Goal: Task Accomplishment & Management: Complete application form

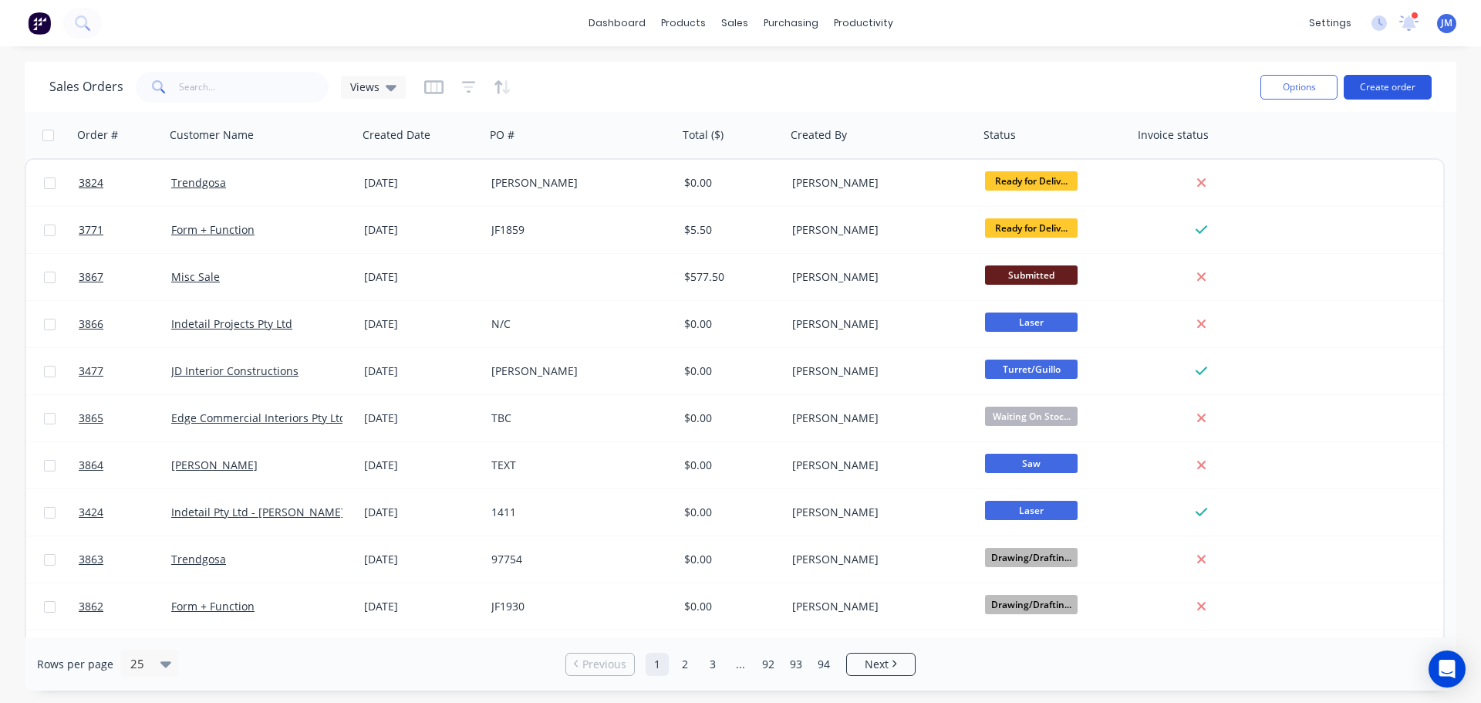
click at [1388, 80] on button "Create order" at bounding box center [1388, 87] width 88 height 25
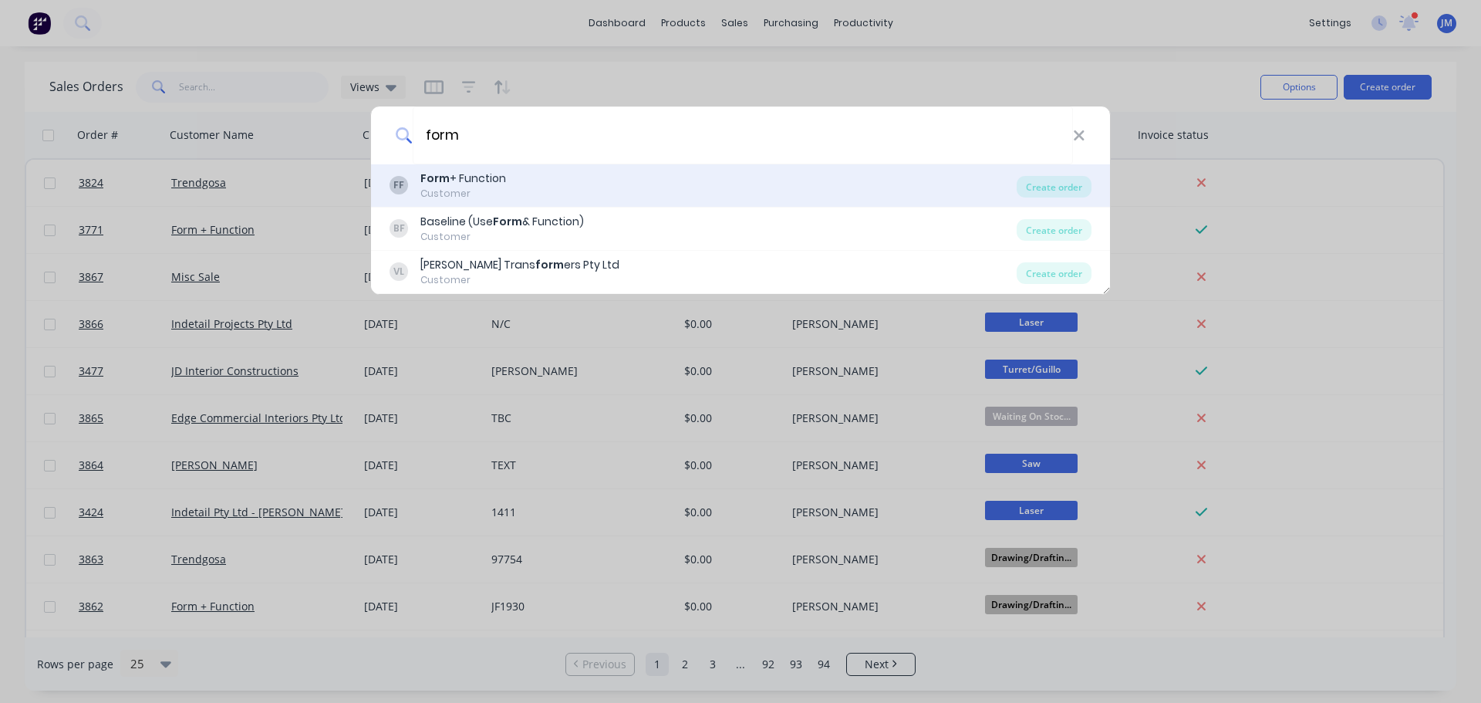
type input "form"
click at [457, 187] on div "Customer" at bounding box center [463, 194] width 86 height 14
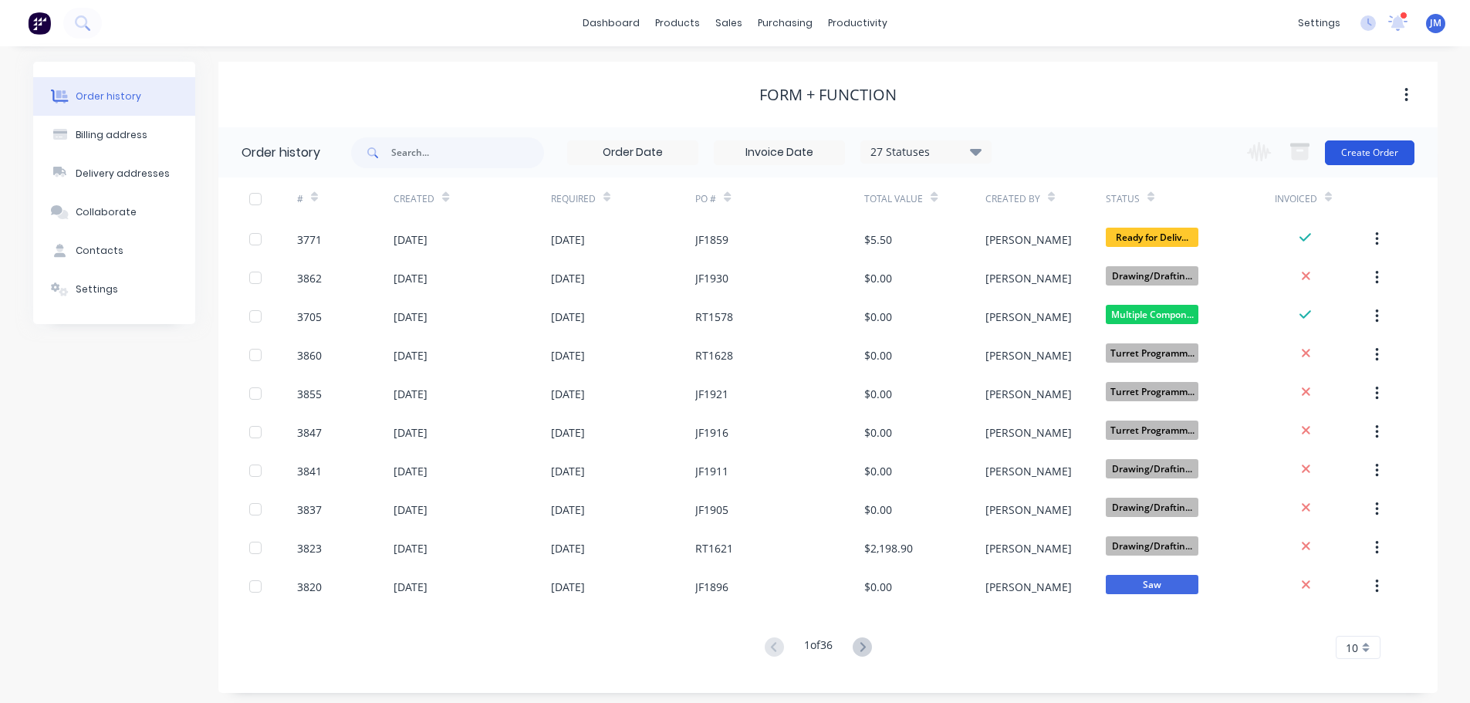
click at [1360, 148] on button "Create Order" at bounding box center [1369, 152] width 89 height 25
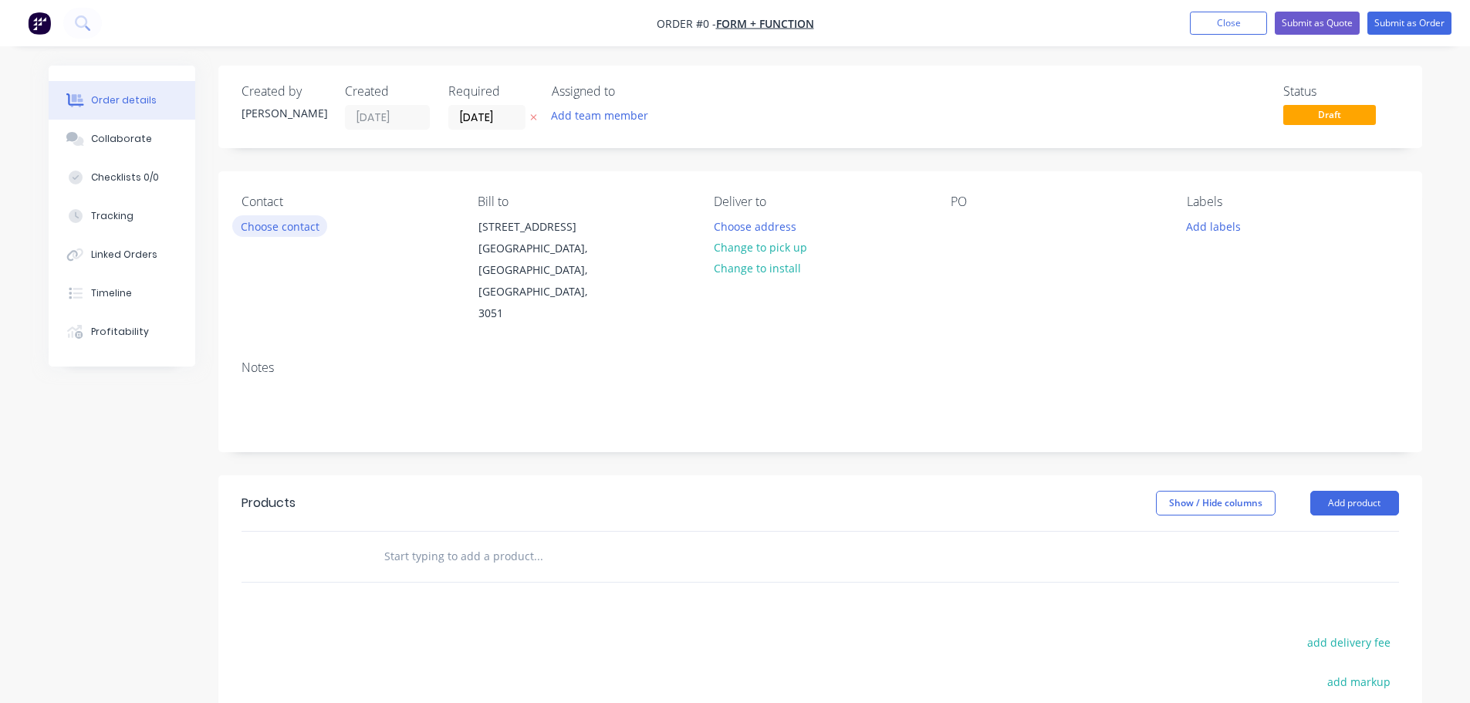
click at [279, 231] on button "Choose contact" at bounding box center [279, 225] width 95 height 21
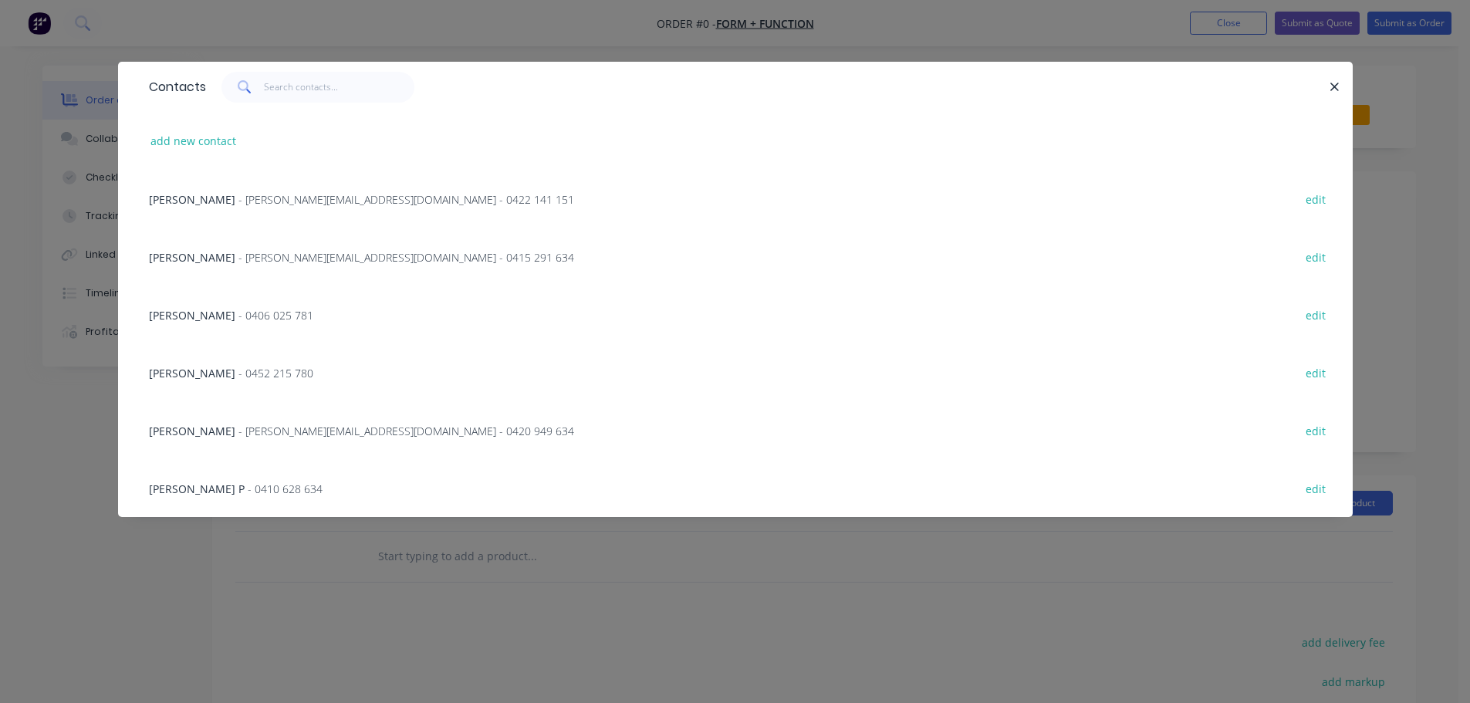
click at [238, 259] on span "- [PERSON_NAME][EMAIL_ADDRESS][DOMAIN_NAME] - 0415 291 634" at bounding box center [406, 257] width 336 height 15
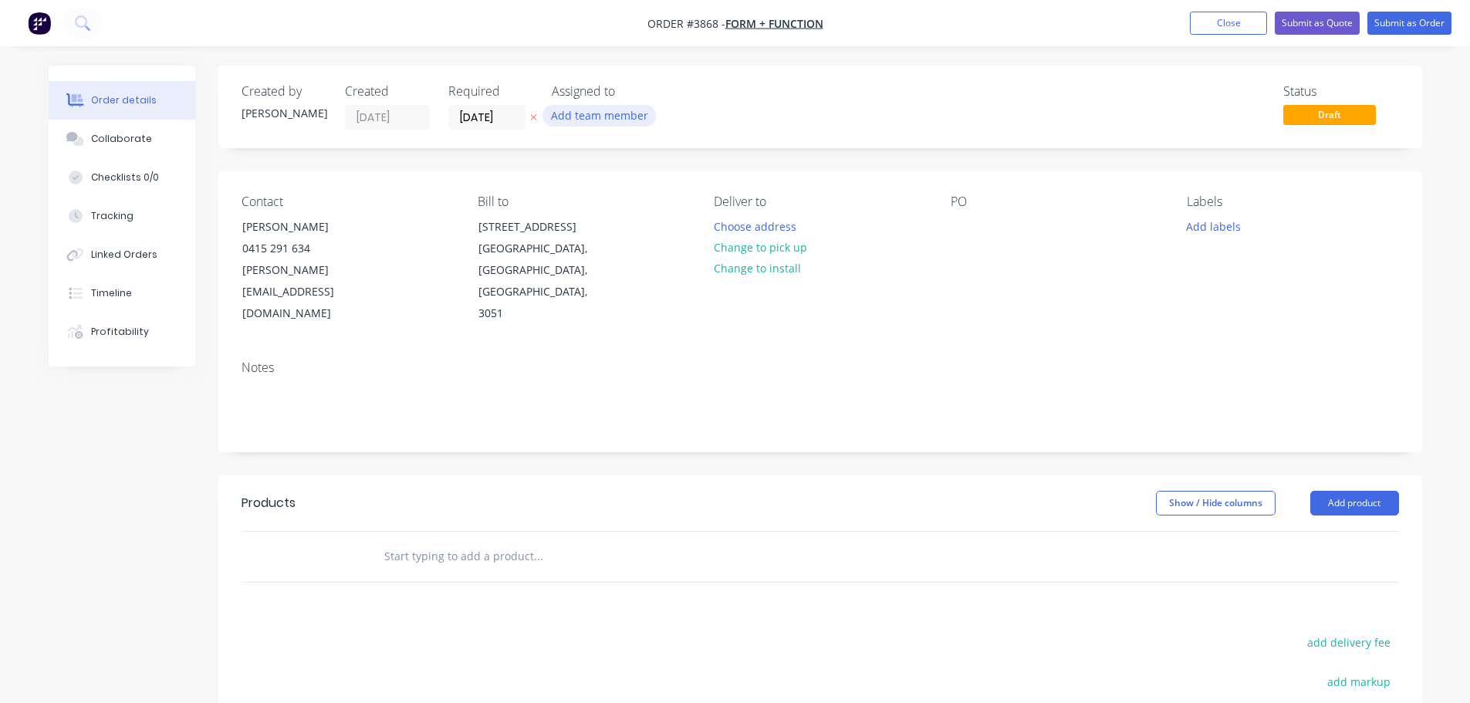
click at [568, 119] on button "Add team member" at bounding box center [598, 115] width 113 height 21
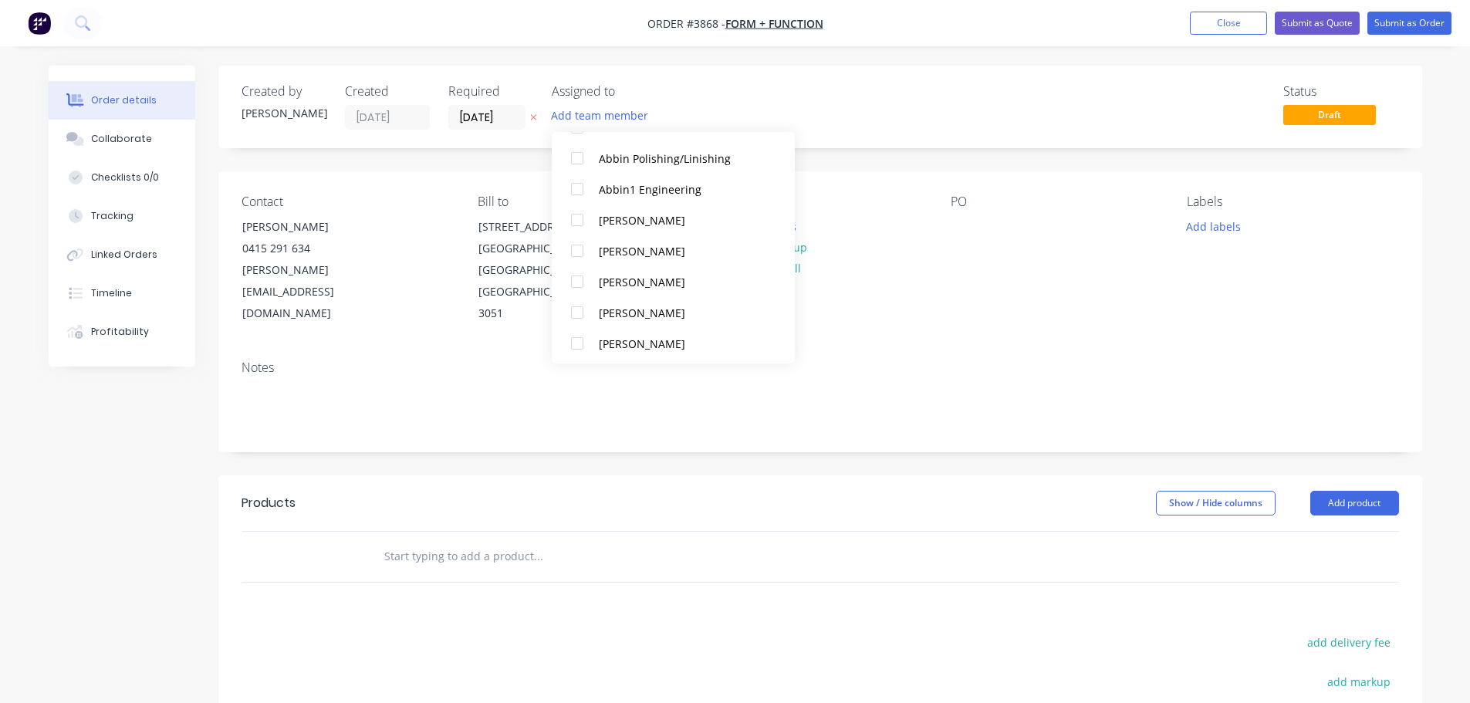
scroll to position [386, 0]
click at [578, 241] on div at bounding box center [577, 247] width 31 height 31
click at [580, 218] on div at bounding box center [577, 216] width 31 height 31
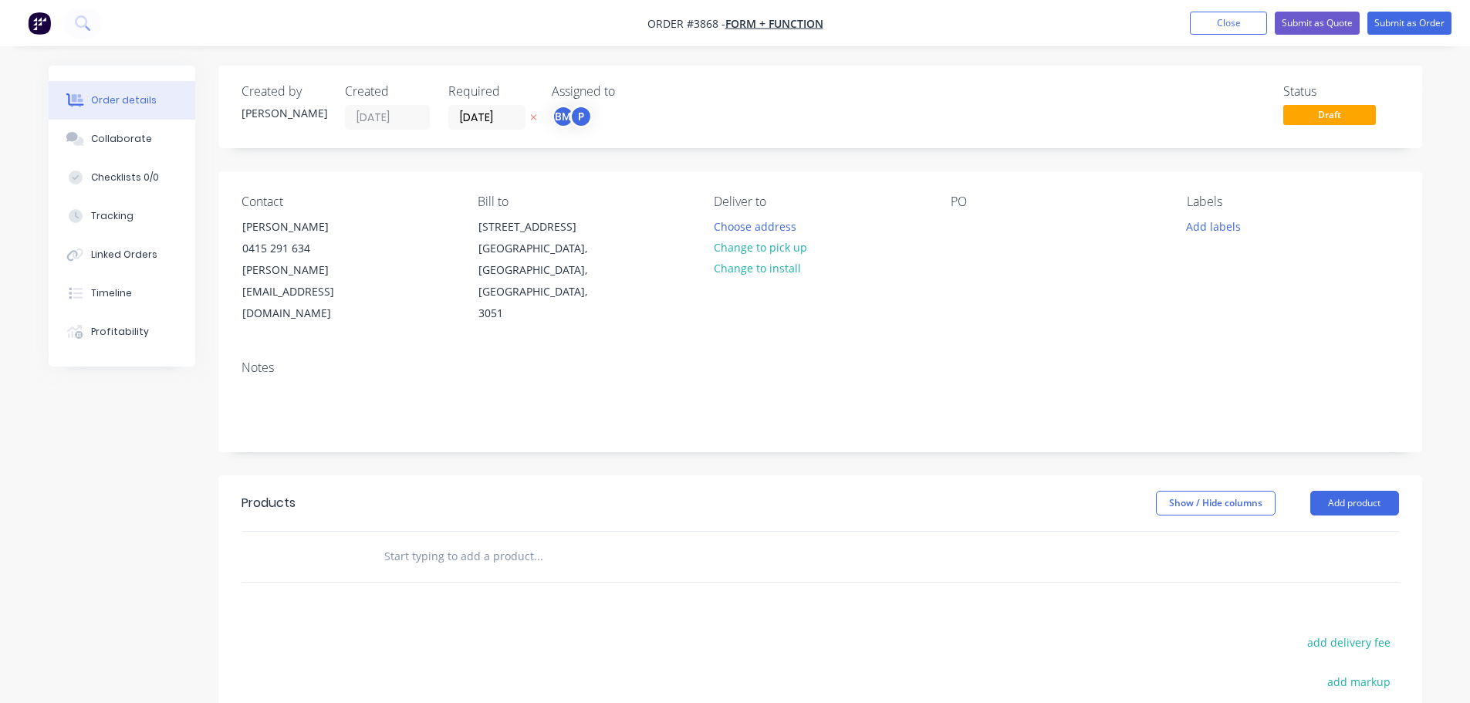
click at [1012, 348] on div "Notes" at bounding box center [819, 399] width 1203 height 103
click at [769, 222] on button "Choose address" at bounding box center [754, 225] width 99 height 21
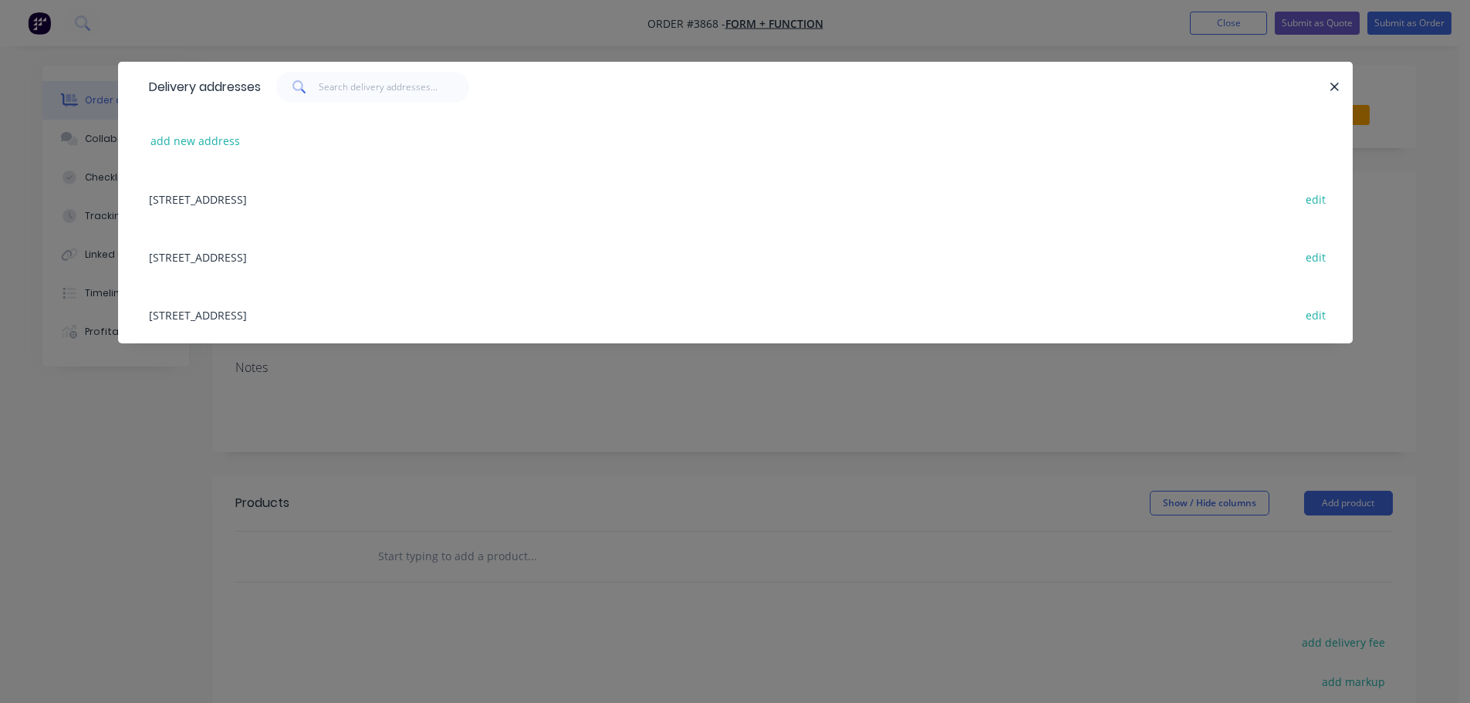
click at [258, 257] on div "[STREET_ADDRESS] edit" at bounding box center [735, 257] width 1188 height 58
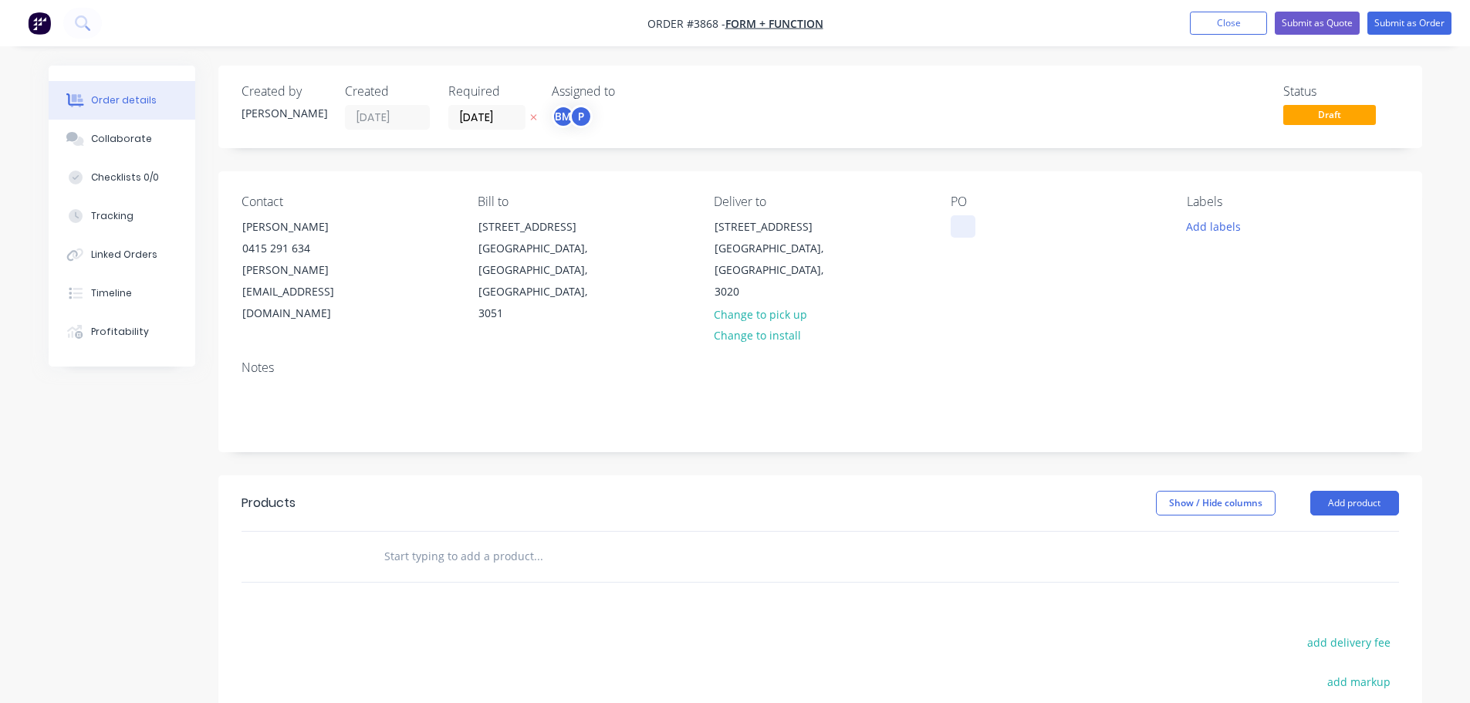
click at [972, 230] on div at bounding box center [962, 226] width 25 height 22
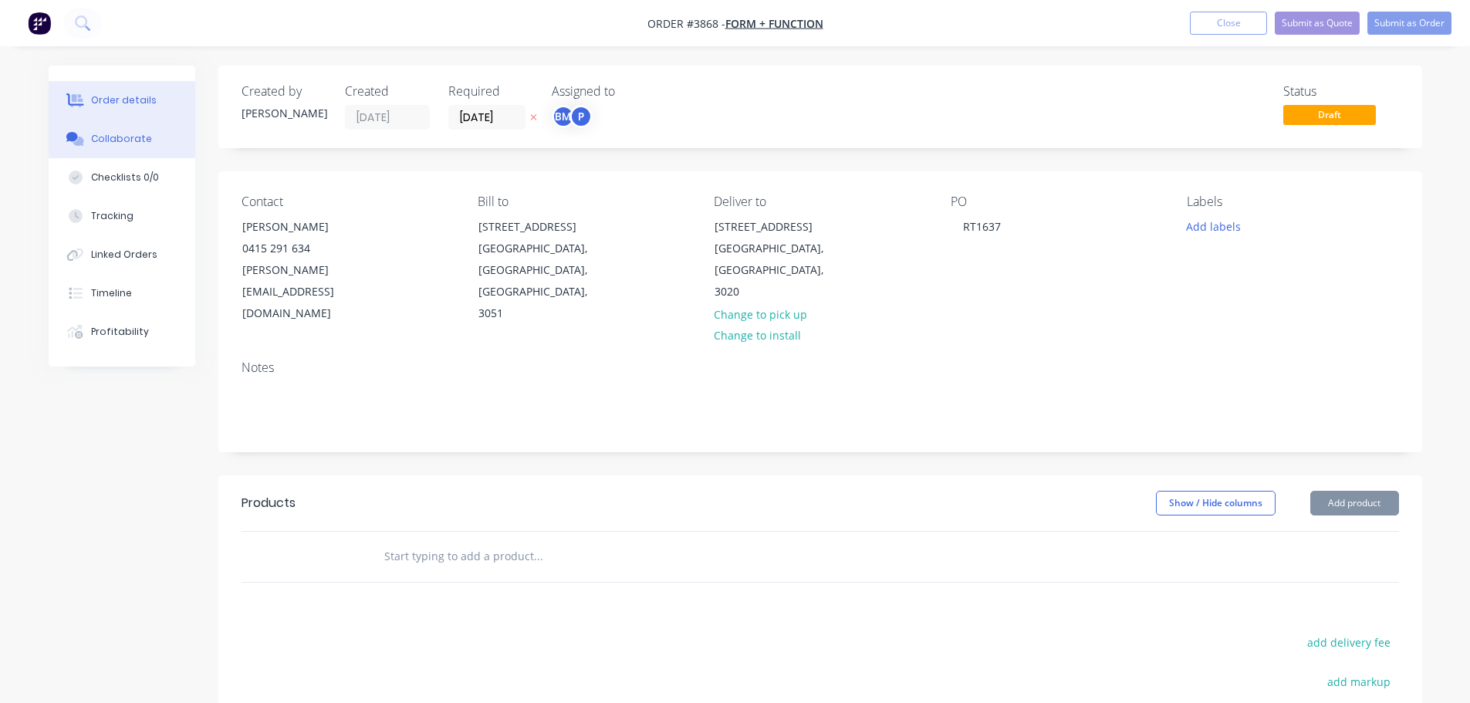
click at [140, 140] on div "Collaborate" at bounding box center [121, 139] width 61 height 14
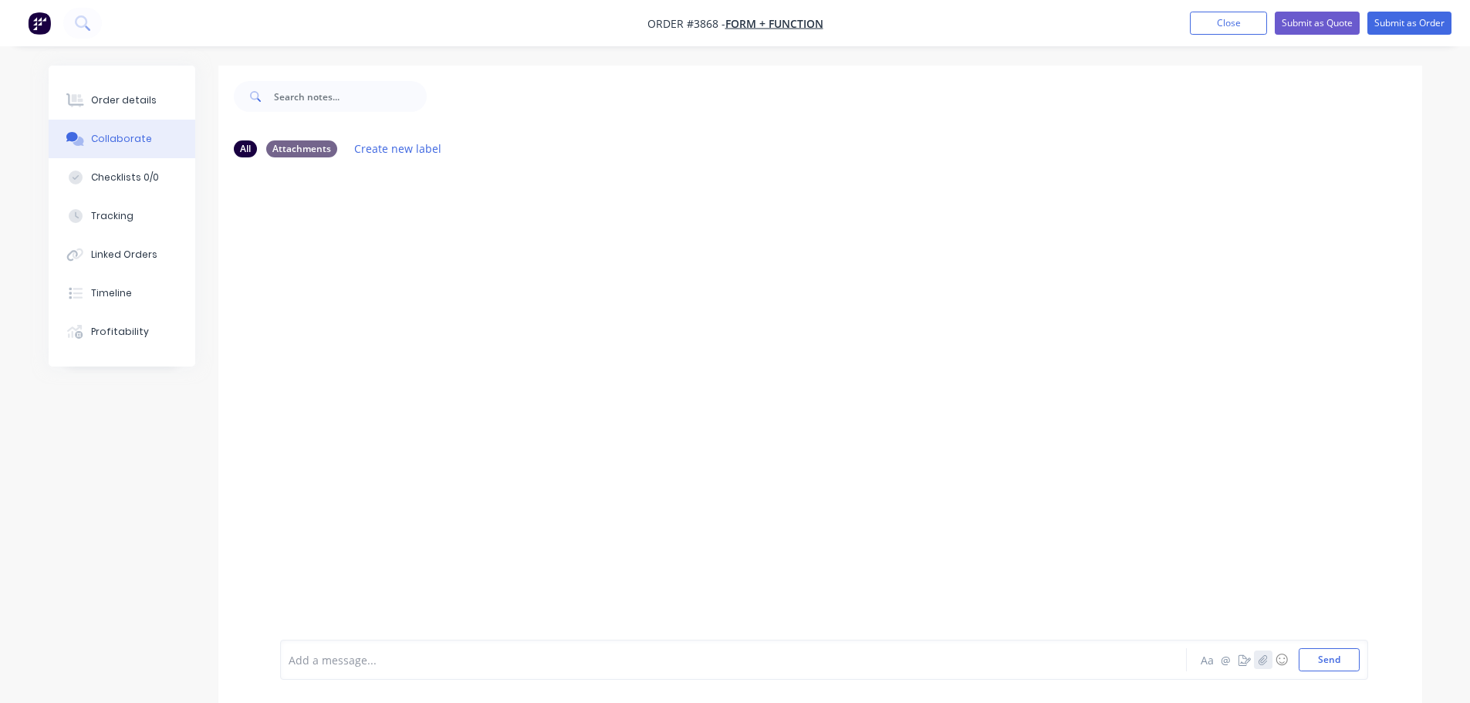
click at [1257, 652] on button "button" at bounding box center [1263, 659] width 19 height 19
click at [1319, 663] on button "Send" at bounding box center [1328, 659] width 61 height 23
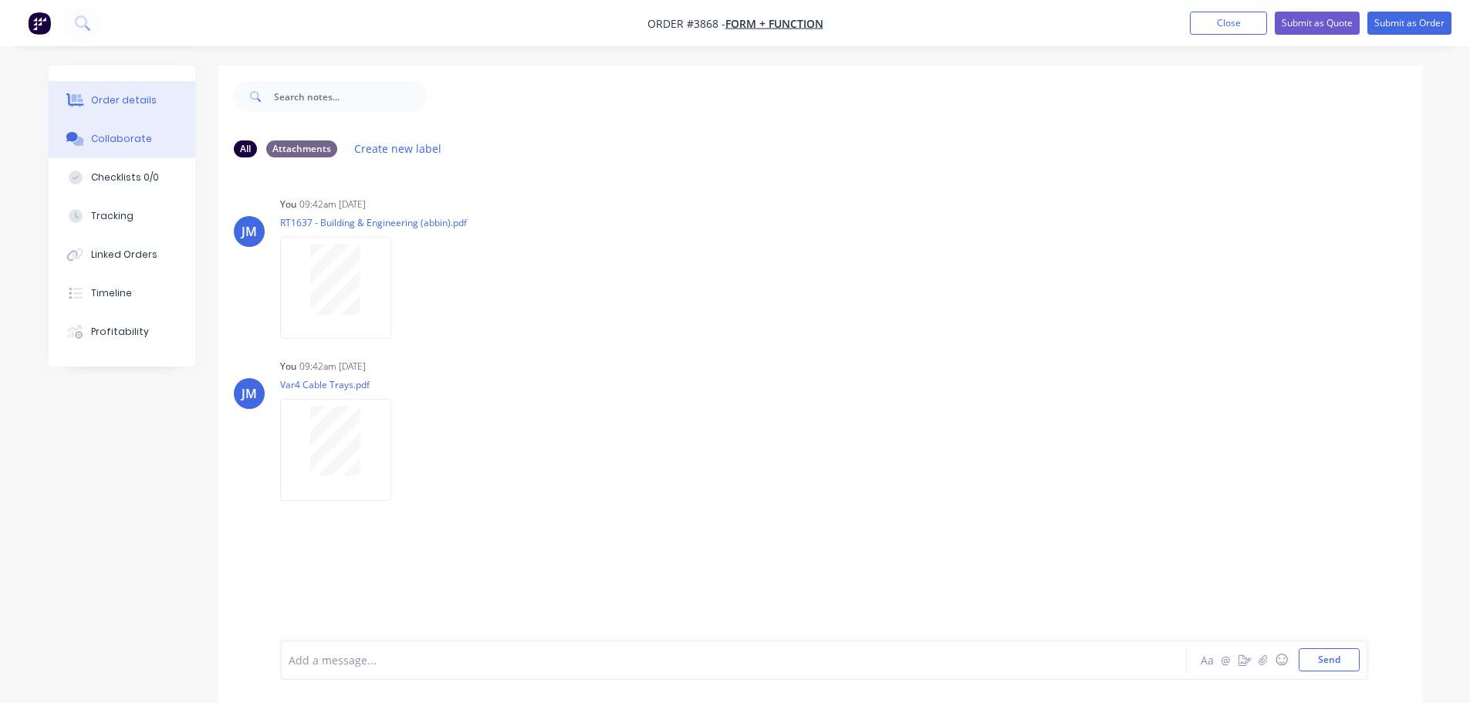
click at [147, 102] on div "Order details" at bounding box center [124, 100] width 66 height 14
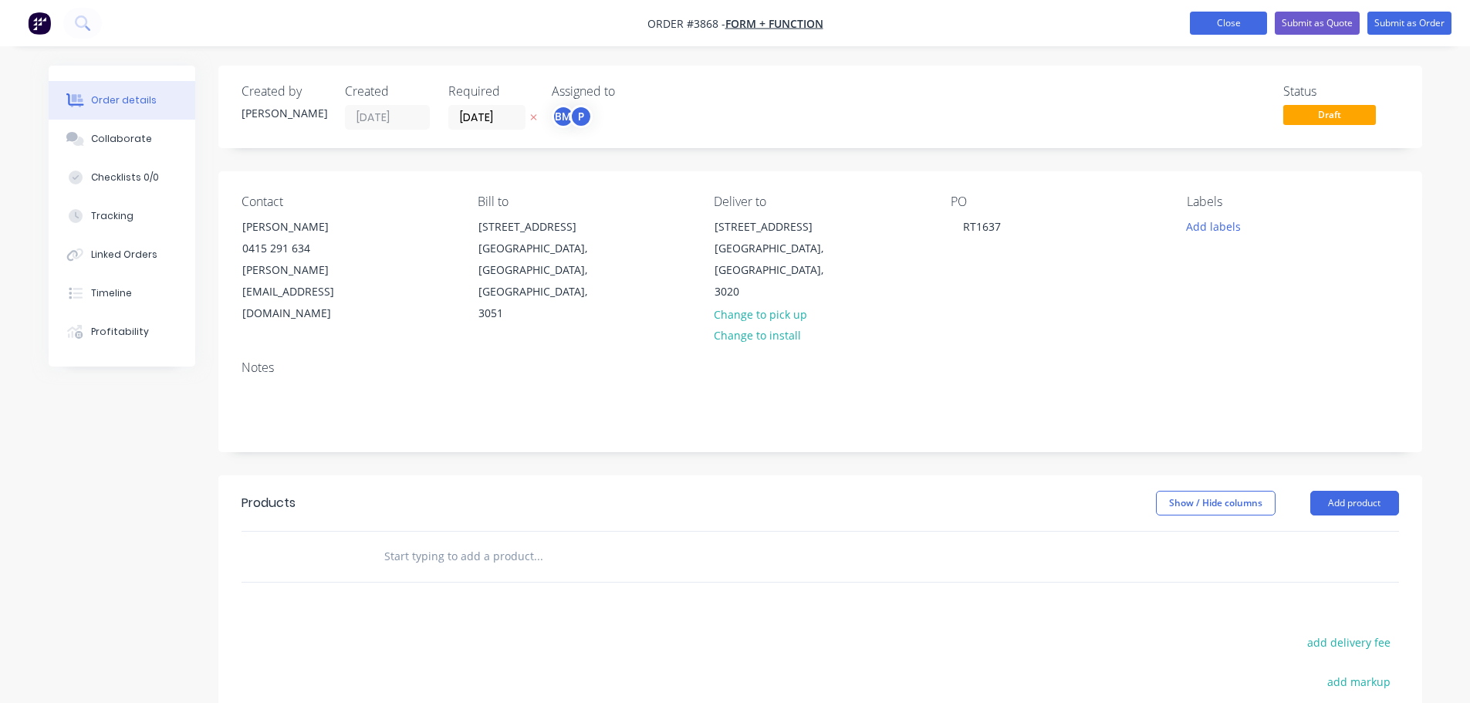
click at [1232, 29] on button "Close" at bounding box center [1228, 23] width 77 height 23
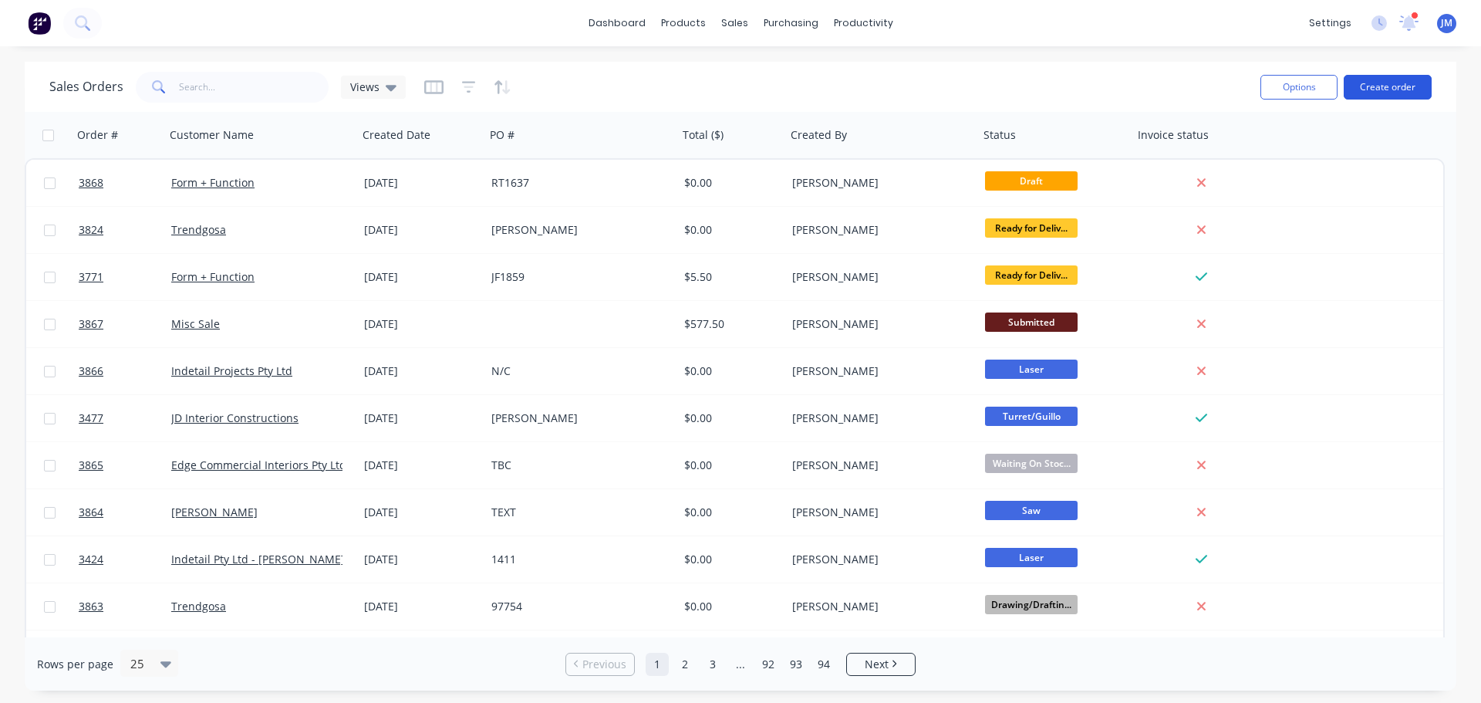
click at [1386, 85] on button "Create order" at bounding box center [1388, 87] width 88 height 25
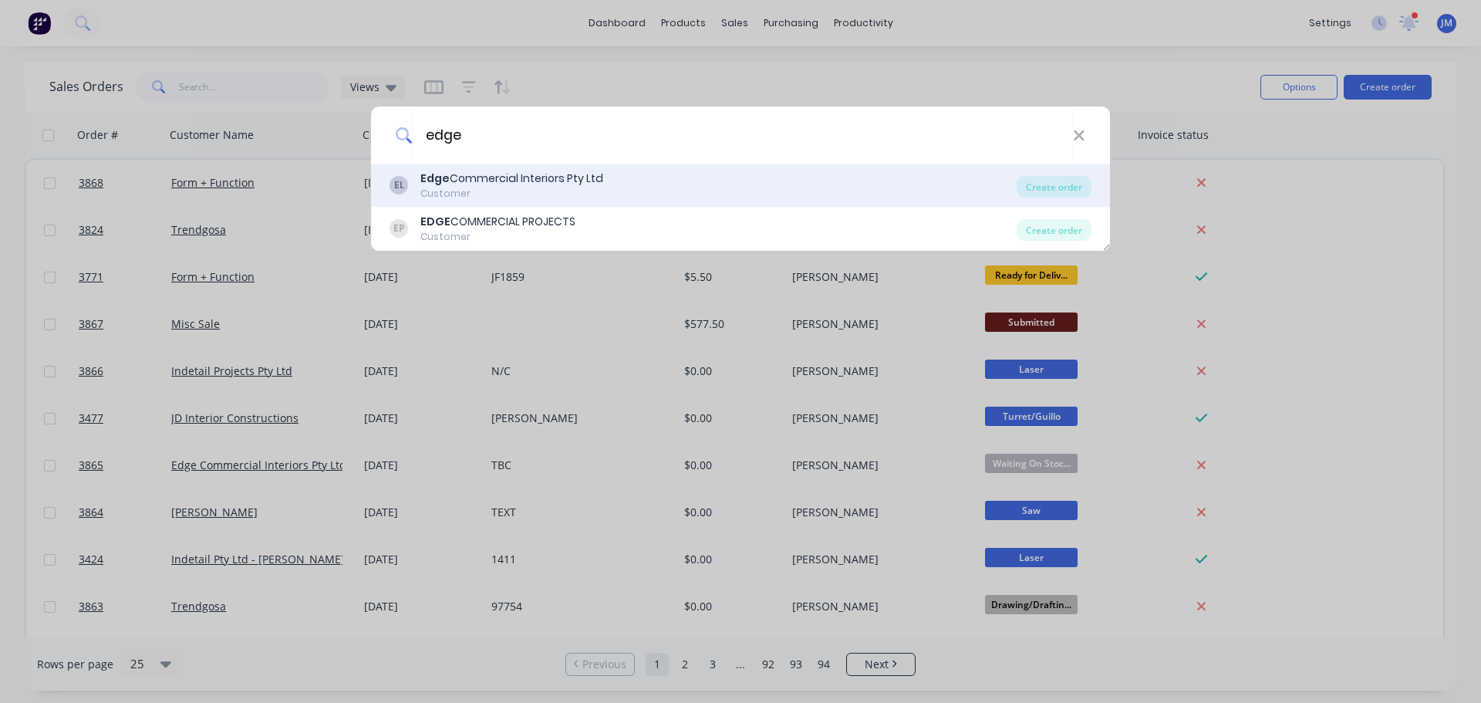
type input "edge"
click at [508, 184] on div "Edge Commercial Interiors Pty Ltd" at bounding box center [511, 178] width 183 height 16
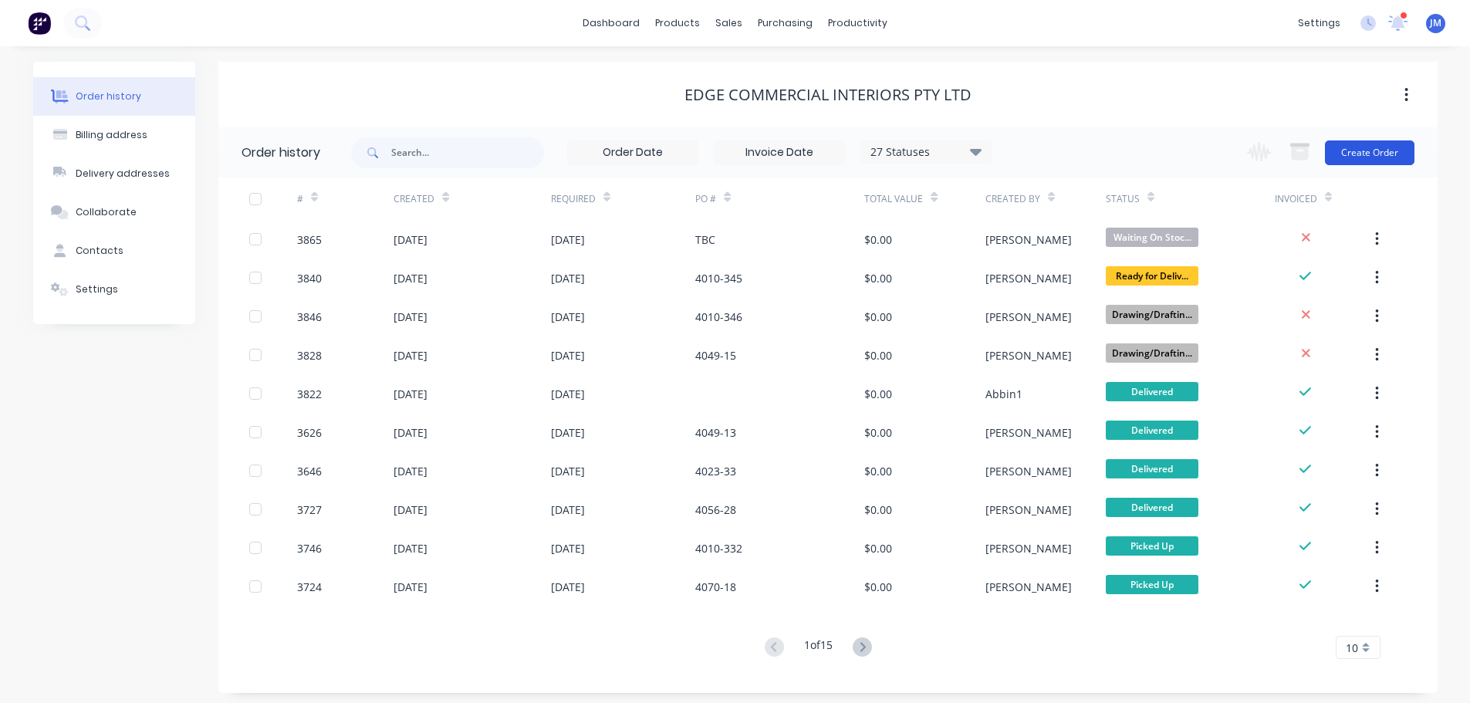
click at [1355, 152] on button "Create Order" at bounding box center [1369, 152] width 89 height 25
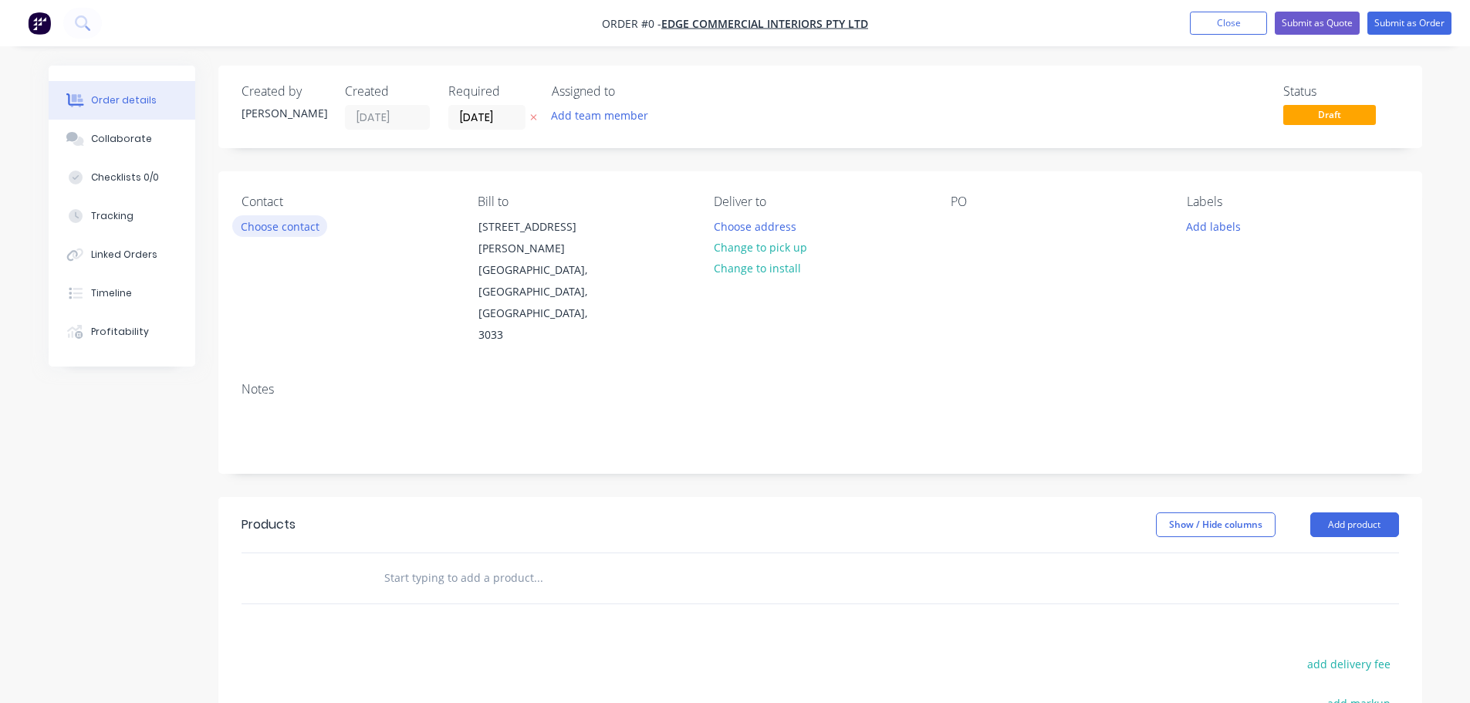
click at [292, 227] on button "Choose contact" at bounding box center [279, 225] width 95 height 21
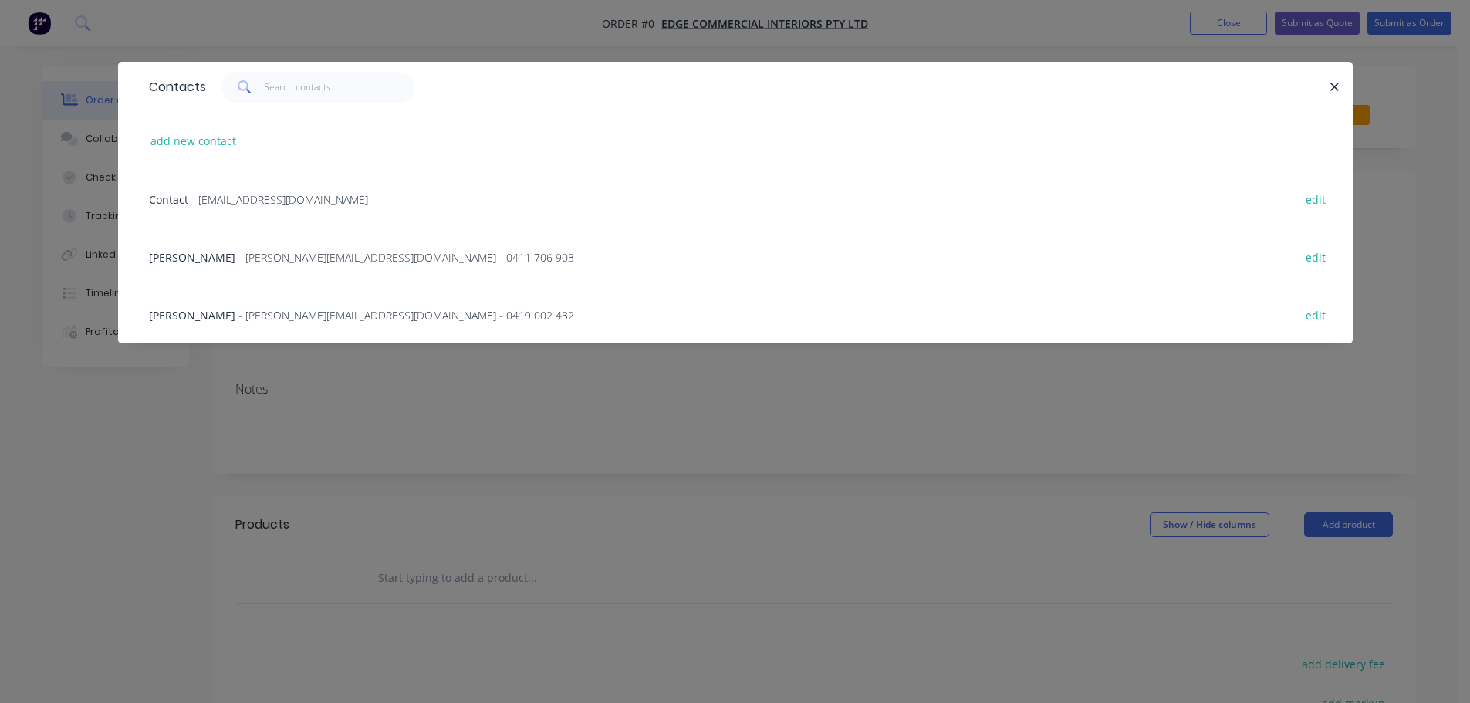
click at [284, 307] on div "[PERSON_NAME] - [PERSON_NAME][EMAIL_ADDRESS][DOMAIN_NAME] - 0419 002 432" at bounding box center [361, 315] width 425 height 16
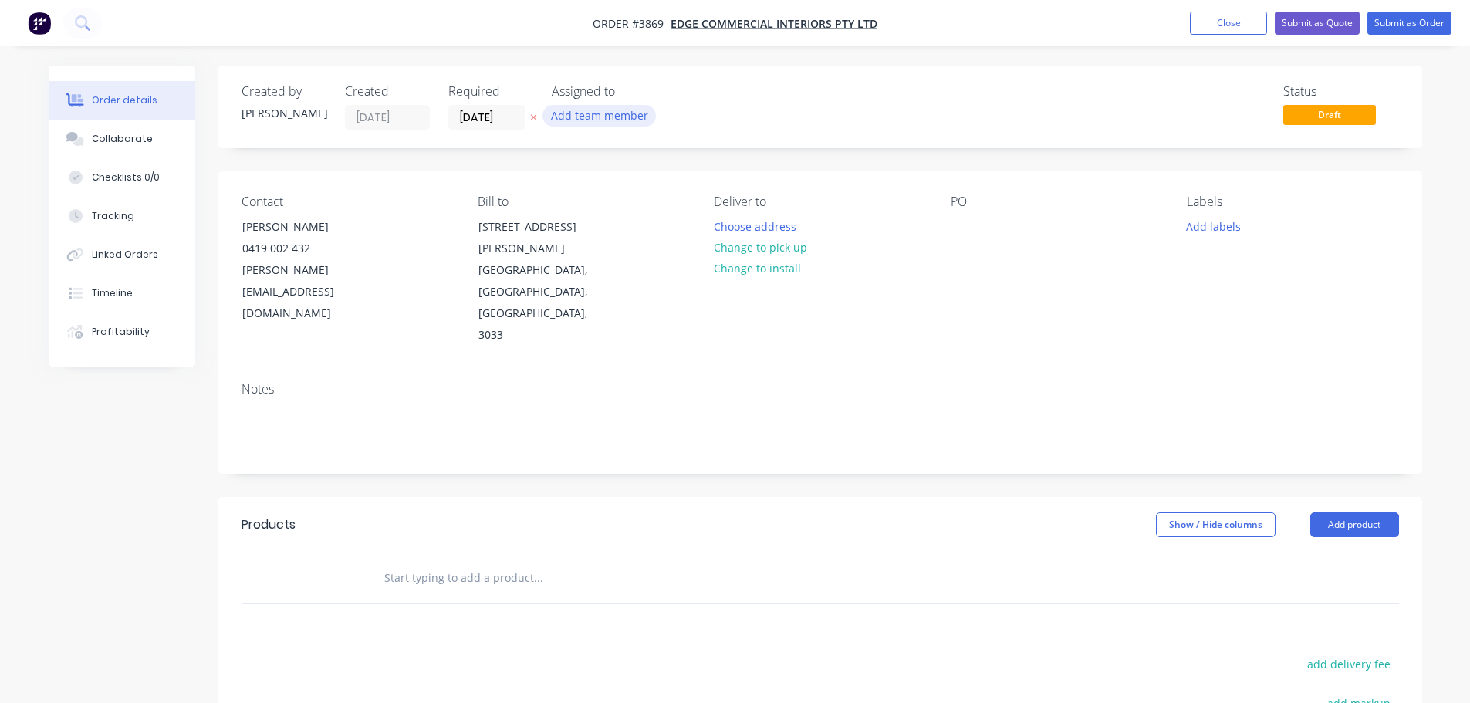
click at [584, 115] on button "Add team member" at bounding box center [598, 115] width 113 height 21
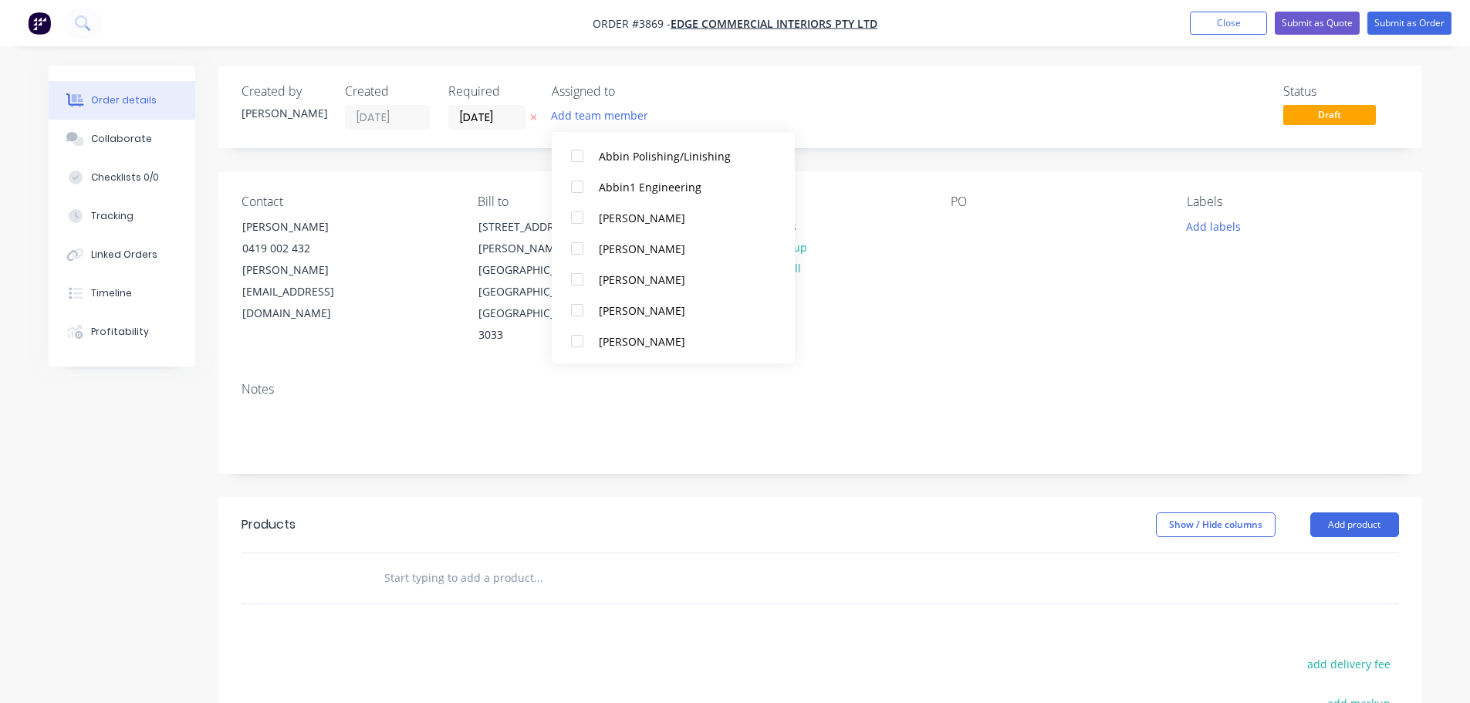
scroll to position [386, 0]
click at [630, 255] on div "[PERSON_NAME]" at bounding box center [681, 248] width 164 height 16
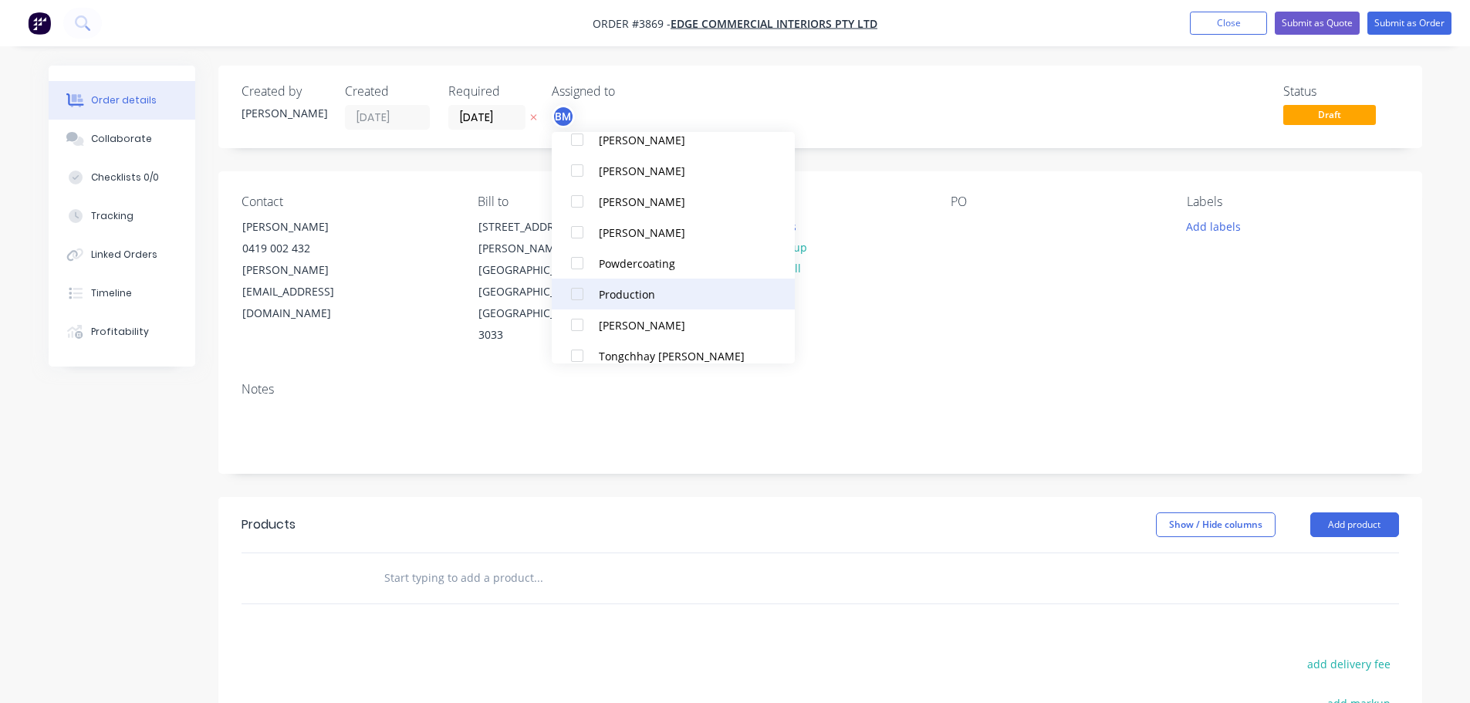
click at [617, 291] on div "Production" at bounding box center [681, 294] width 164 height 16
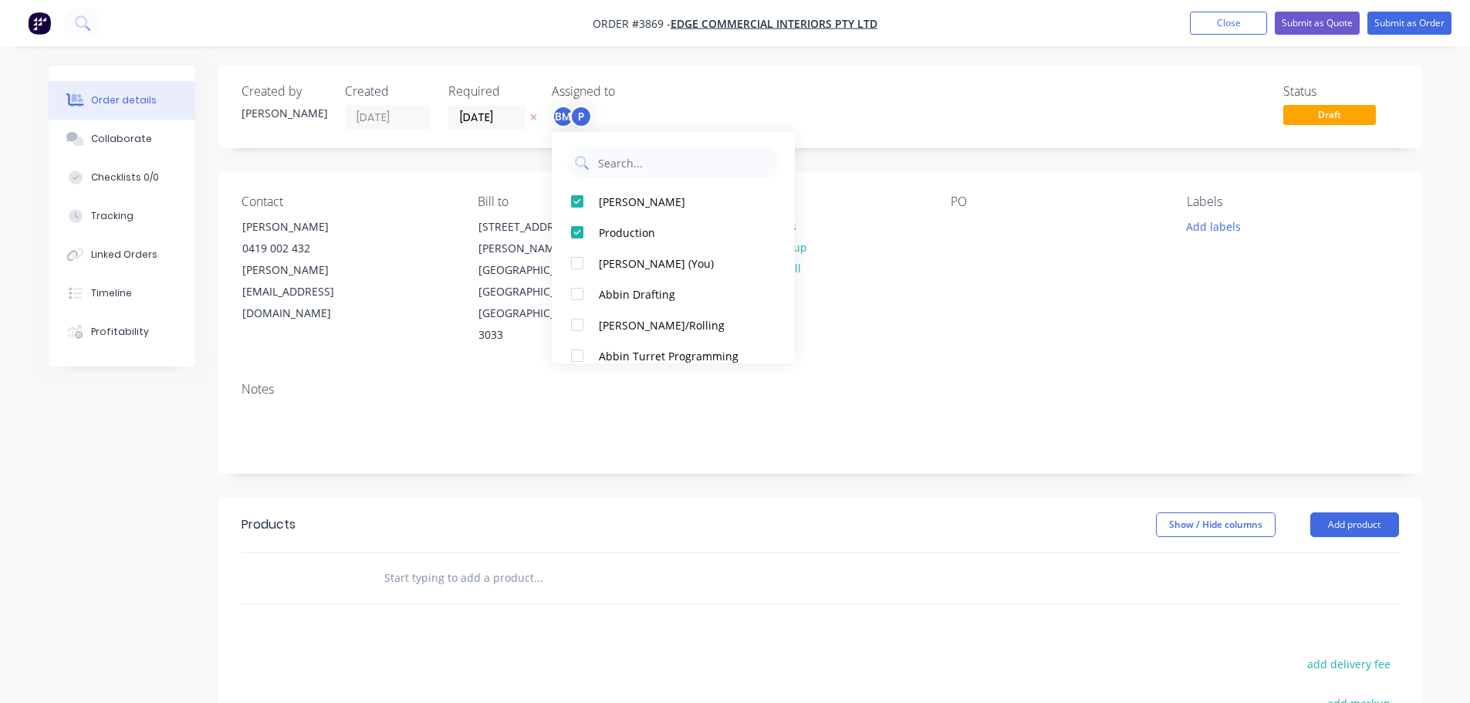
click at [981, 285] on div "Contact [PERSON_NAME] [PHONE_NUMBER] [EMAIL_ADDRESS][DOMAIN_NAME] Bill to [STRE…" at bounding box center [819, 270] width 1203 height 198
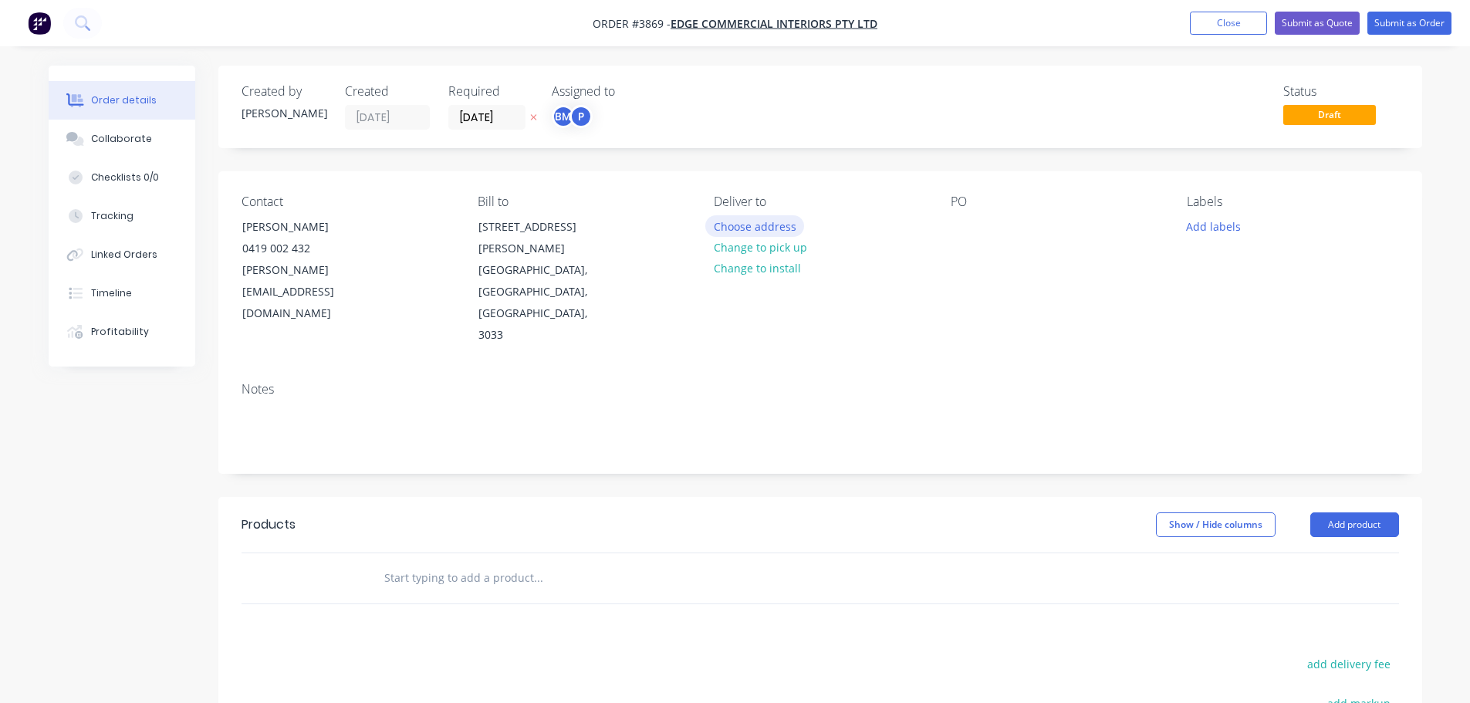
click at [769, 228] on button "Choose address" at bounding box center [754, 225] width 99 height 21
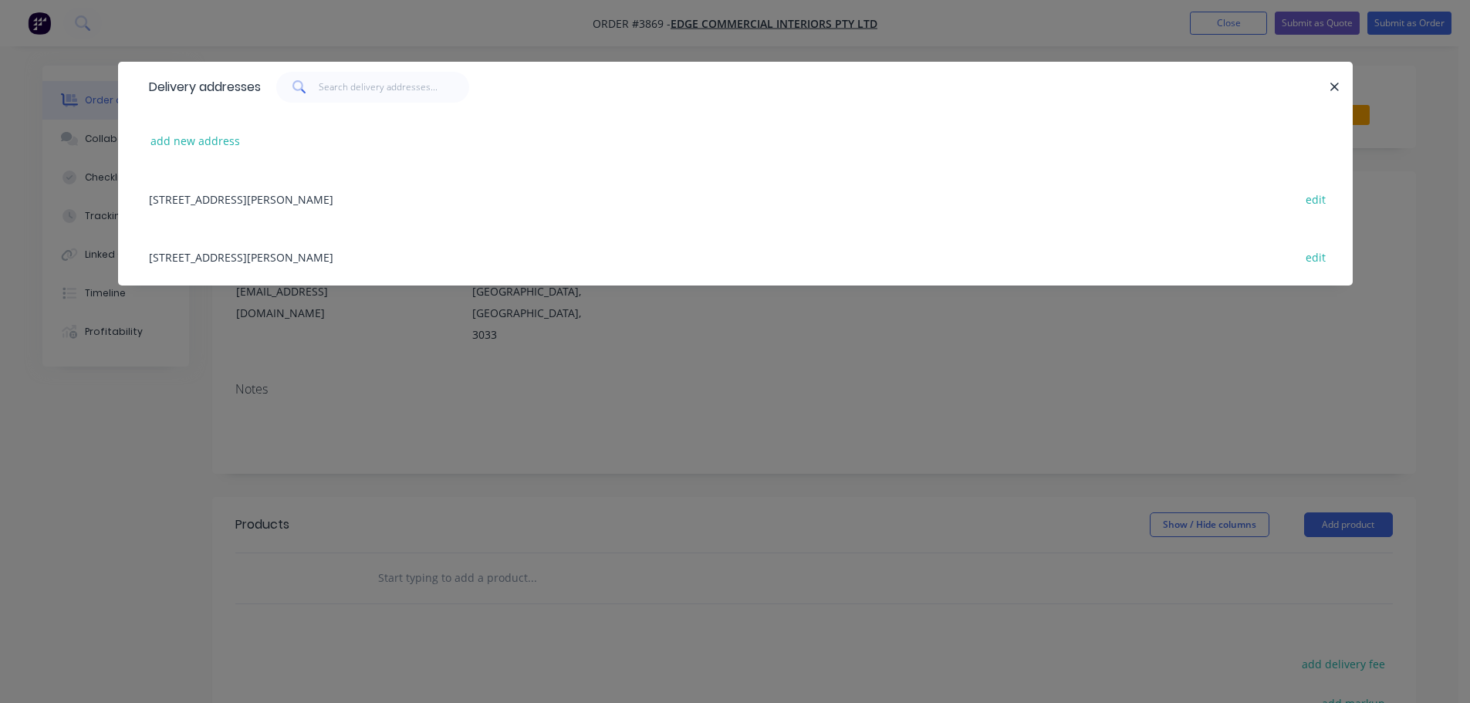
click at [258, 251] on div "[STREET_ADDRESS][PERSON_NAME] edit" at bounding box center [735, 257] width 1188 height 58
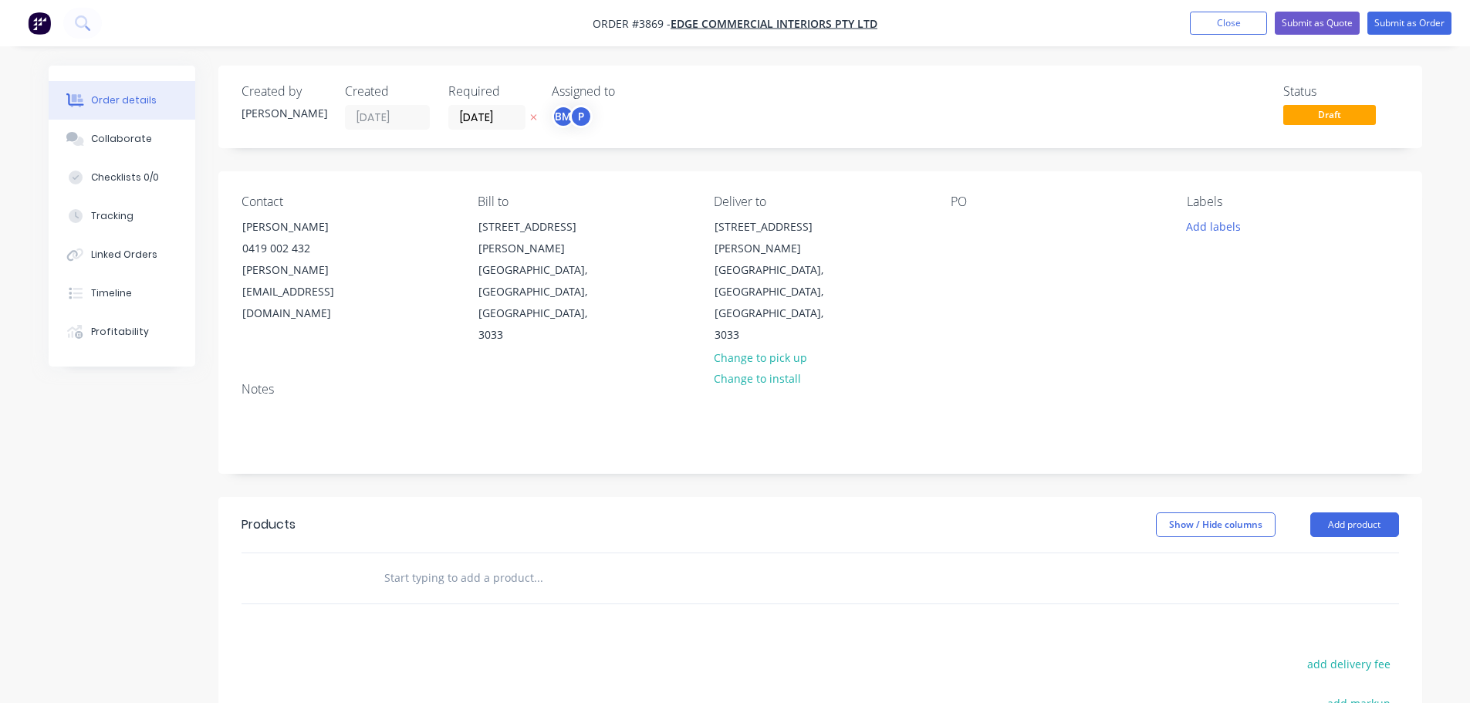
click at [943, 219] on div "Contact [PERSON_NAME] [PHONE_NUMBER] [EMAIL_ADDRESS][DOMAIN_NAME] Bill to [STRE…" at bounding box center [819, 270] width 1203 height 198
click at [987, 228] on div "PO" at bounding box center [1055, 270] width 211 height 152
click at [973, 226] on div at bounding box center [962, 226] width 25 height 22
click at [1048, 298] on div "Contact [PERSON_NAME] [PHONE_NUMBER] [EMAIL_ADDRESS][DOMAIN_NAME] Bill to [STRE…" at bounding box center [819, 270] width 1203 height 198
click at [133, 137] on div "Collaborate" at bounding box center [121, 139] width 61 height 14
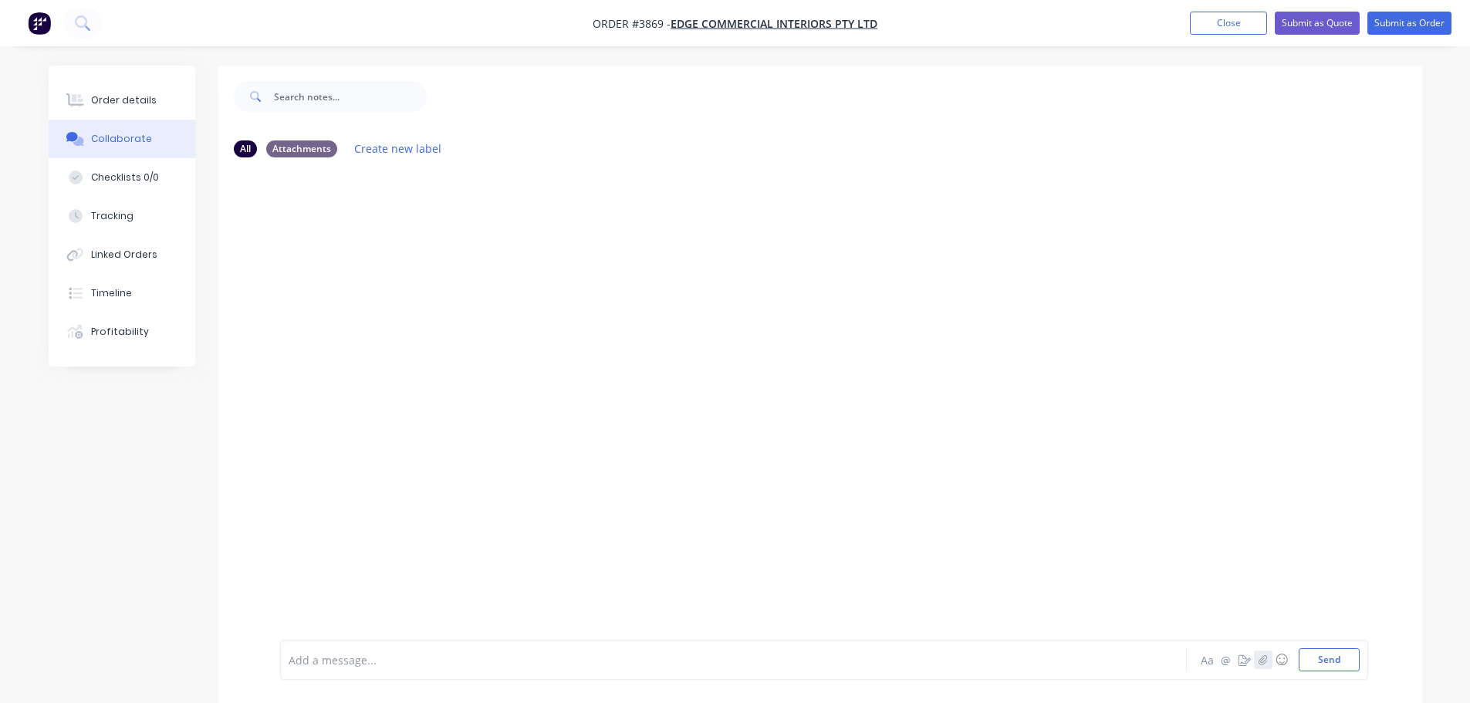
click at [1267, 665] on button "button" at bounding box center [1263, 659] width 19 height 19
click at [1335, 657] on button "Send" at bounding box center [1328, 659] width 61 height 23
click at [119, 103] on div "Order details" at bounding box center [124, 100] width 66 height 14
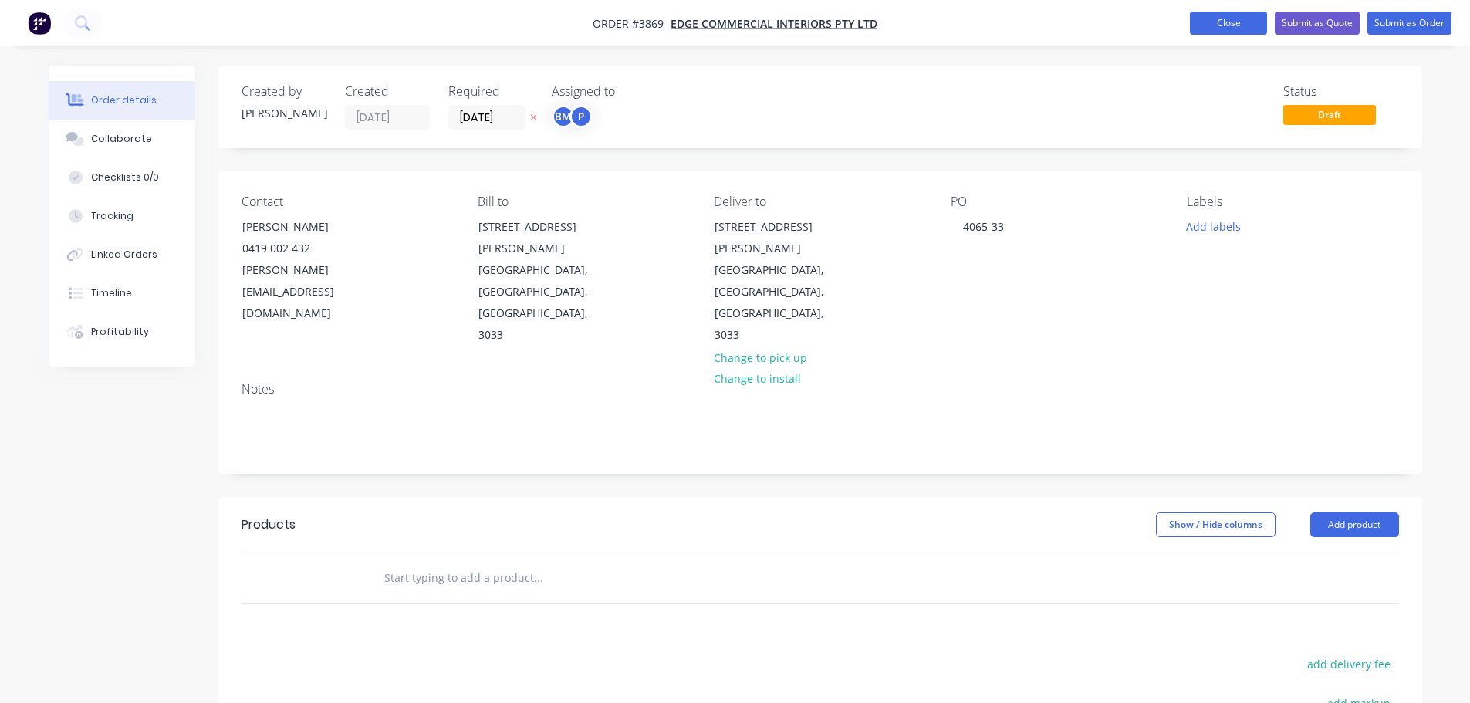
click at [1212, 23] on button "Close" at bounding box center [1228, 23] width 77 height 23
